Goal: Task Accomplishment & Management: Use online tool/utility

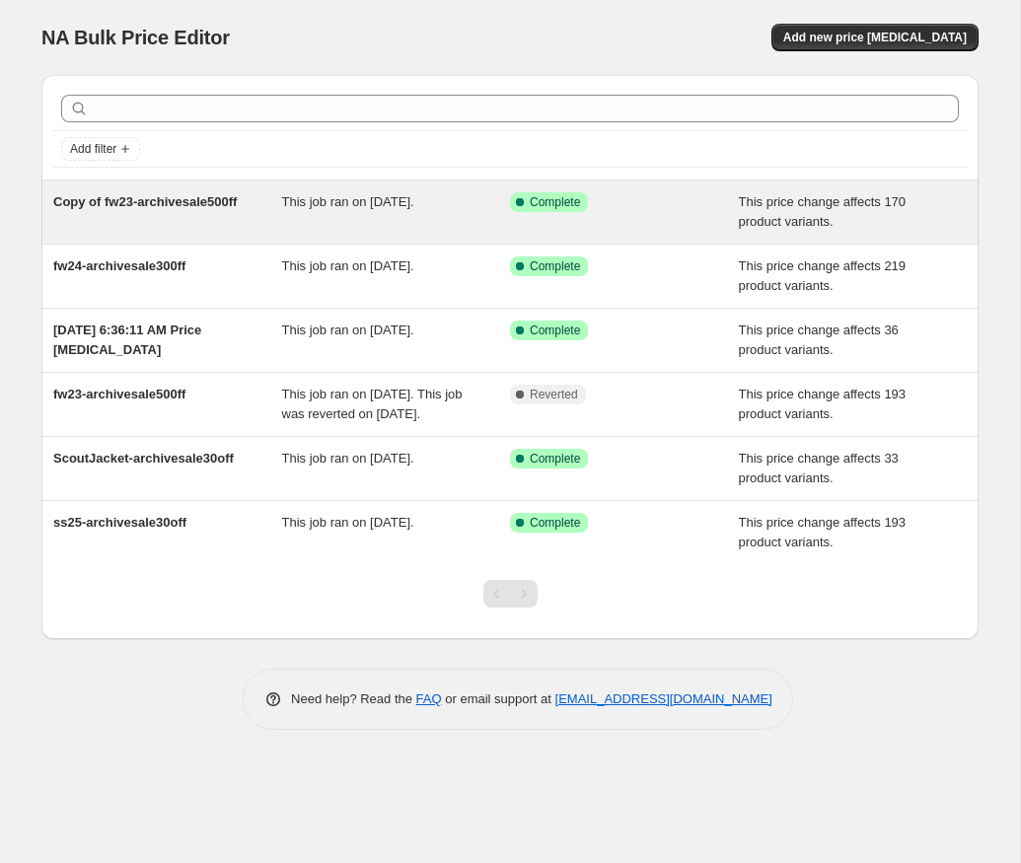
click at [170, 210] on div "Copy of fw23-archivesale500ff" at bounding box center [167, 211] width 229 height 39
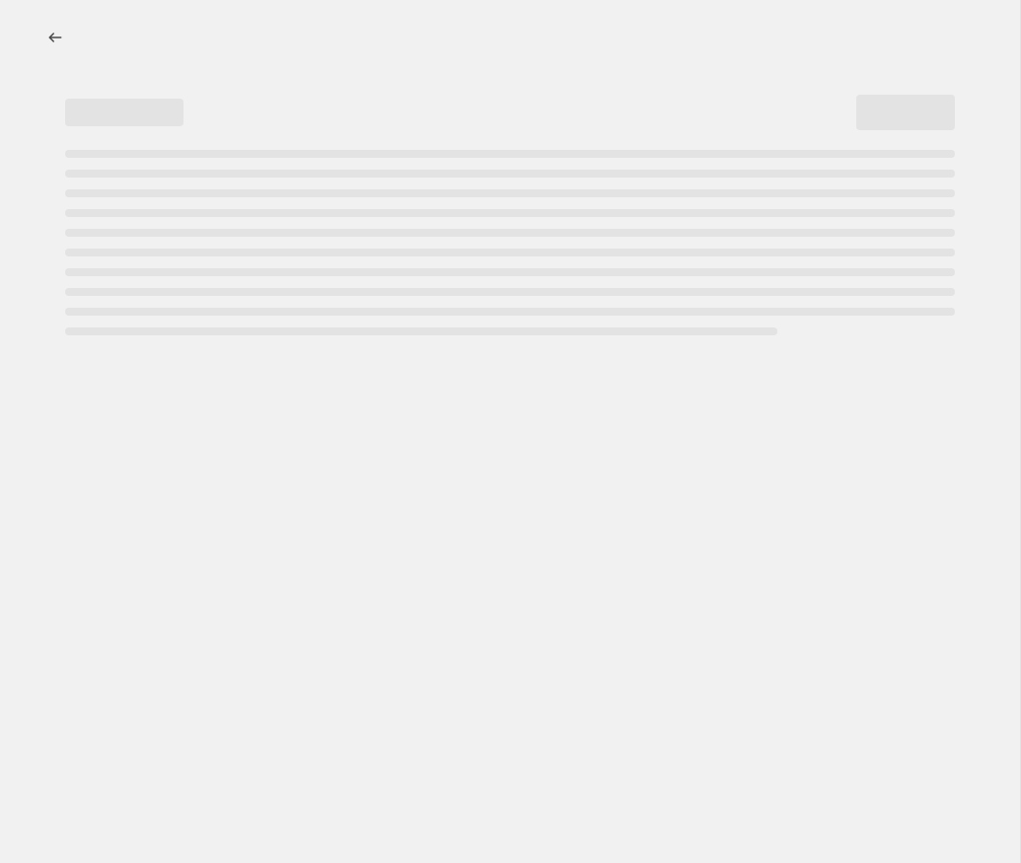
select select "pcap"
select select "by"
select select "tag"
